Goal: Navigation & Orientation: Find specific page/section

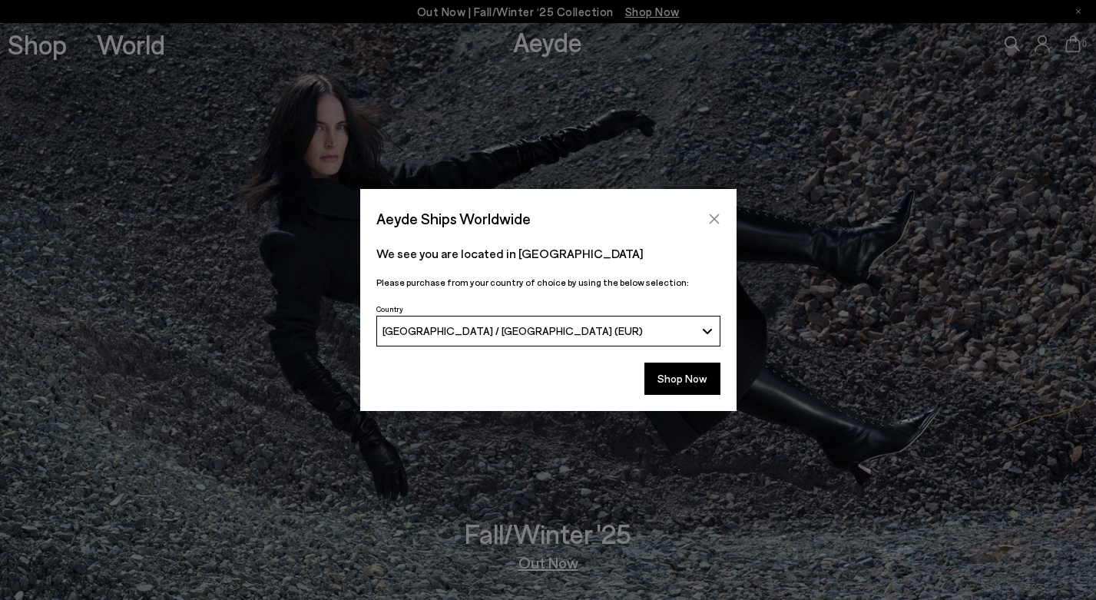
click at [715, 216] on icon "Close" at bounding box center [714, 218] width 10 height 10
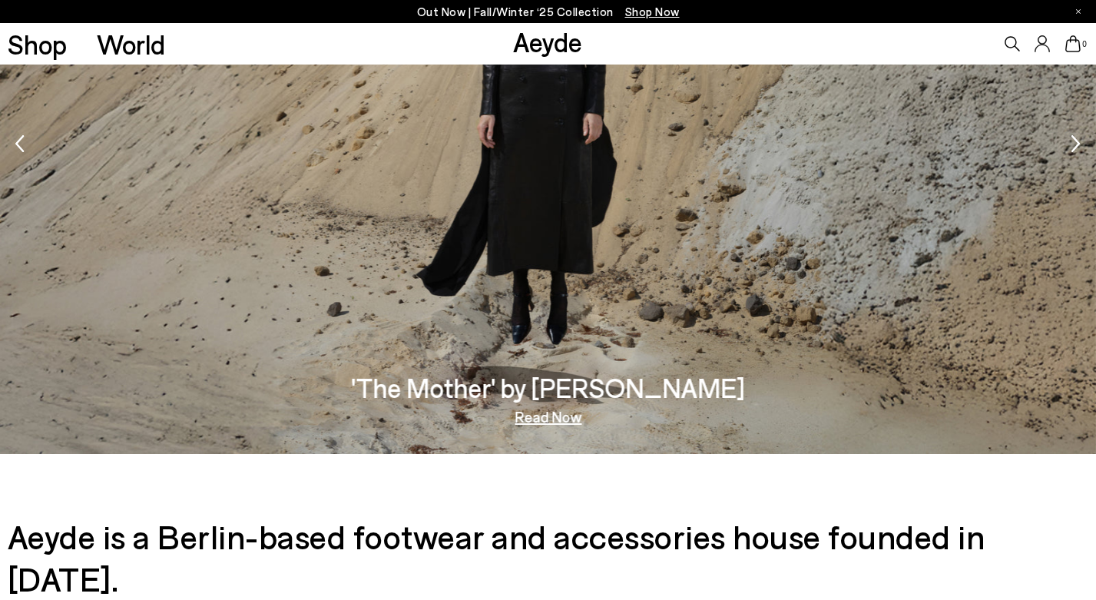
scroll to position [2580, 0]
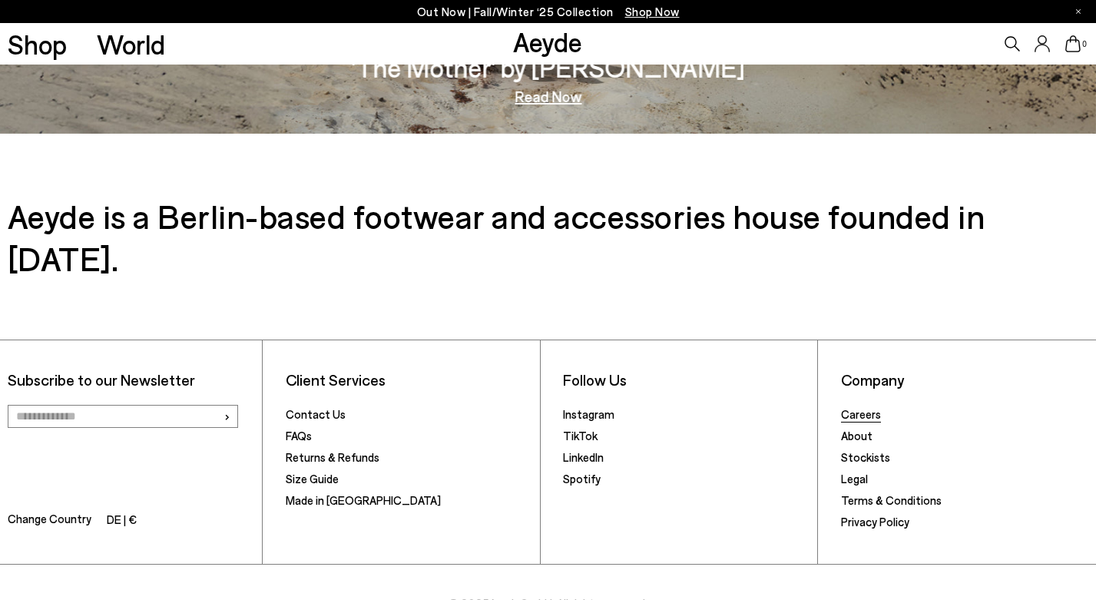
click at [869, 407] on link "Careers" at bounding box center [861, 414] width 40 height 14
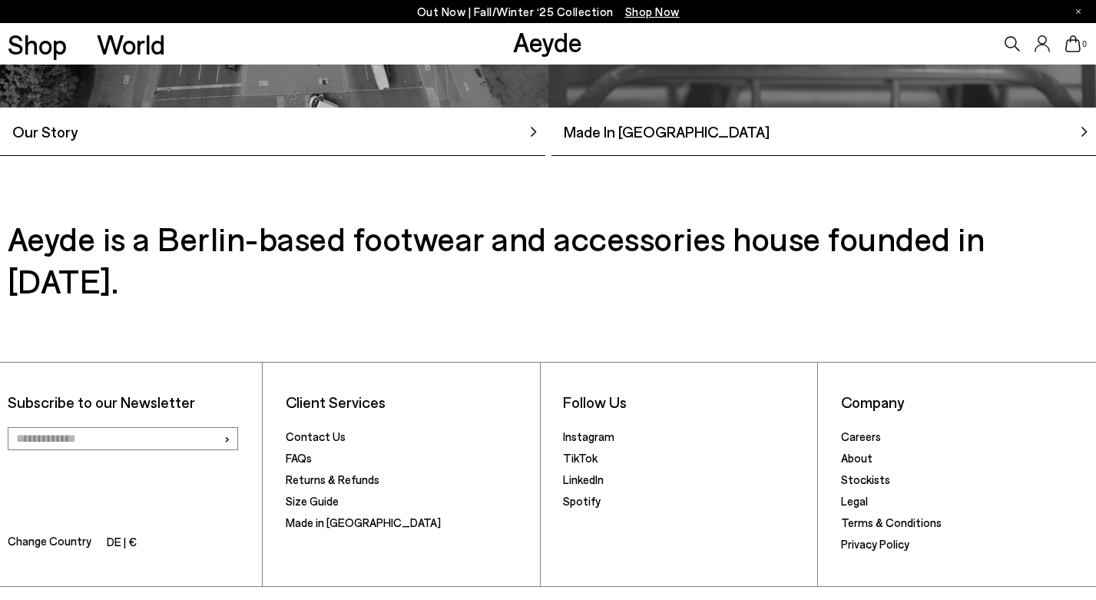
scroll to position [1498, 0]
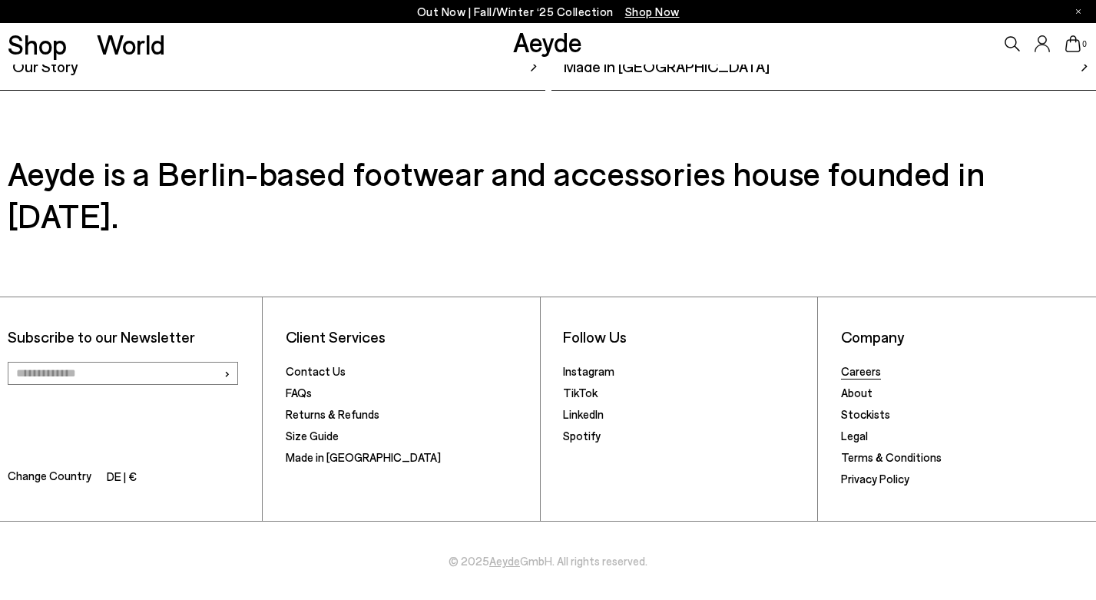
click at [864, 372] on link "Careers" at bounding box center [861, 371] width 40 height 14
